Goal: Submit feedback/report problem

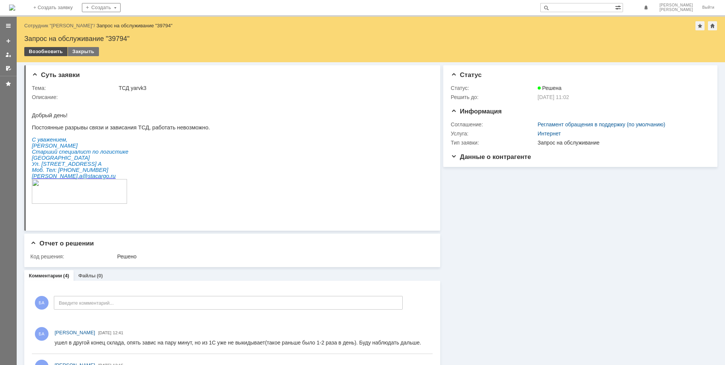
click at [37, 52] on div "Возобновить" at bounding box center [45, 51] width 43 height 9
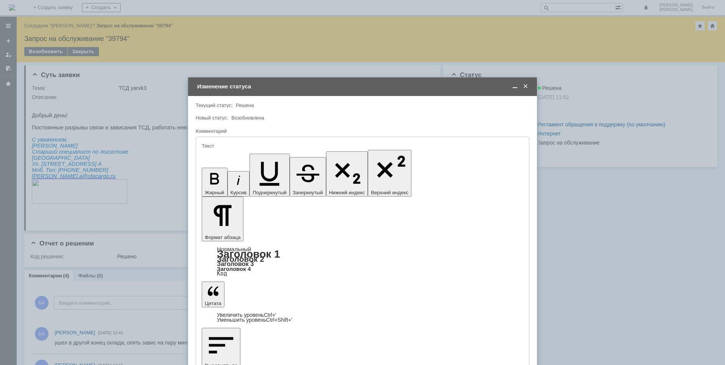
drag, startPoint x: 234, startPoint y: 2131, endPoint x: 229, endPoint y: 2131, distance: 4.6
